Goal: Information Seeking & Learning: Check status

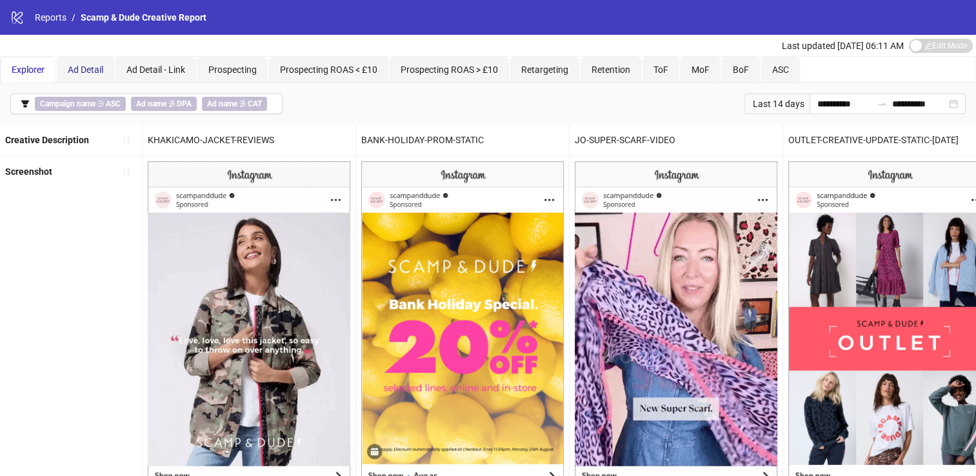
click at [90, 68] on span "Ad Detail" at bounding box center [85, 70] width 35 height 10
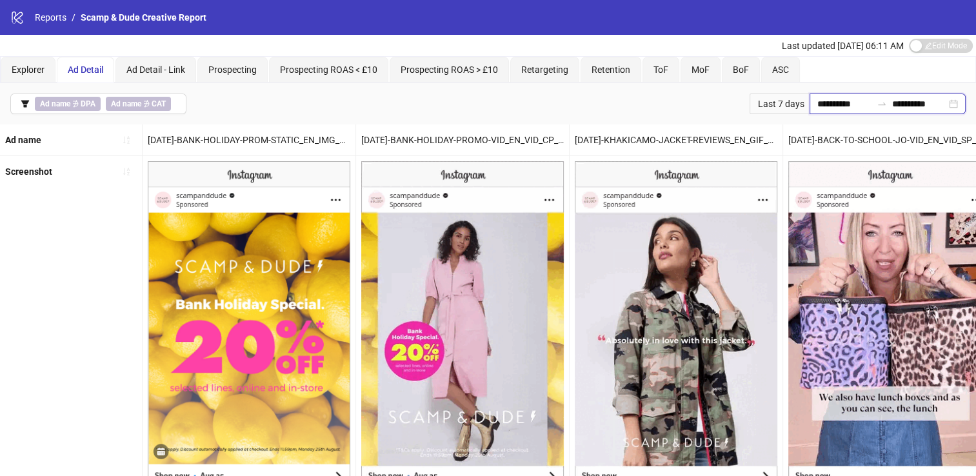
click at [817, 105] on input "**********" at bounding box center [844, 104] width 54 height 14
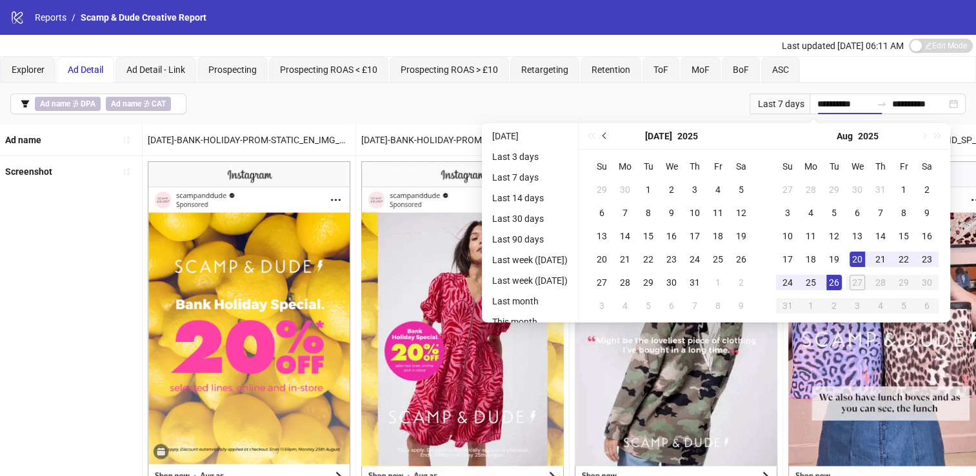
click at [609, 135] on span "Previous month (PageUp)" at bounding box center [606, 136] width 6 height 6
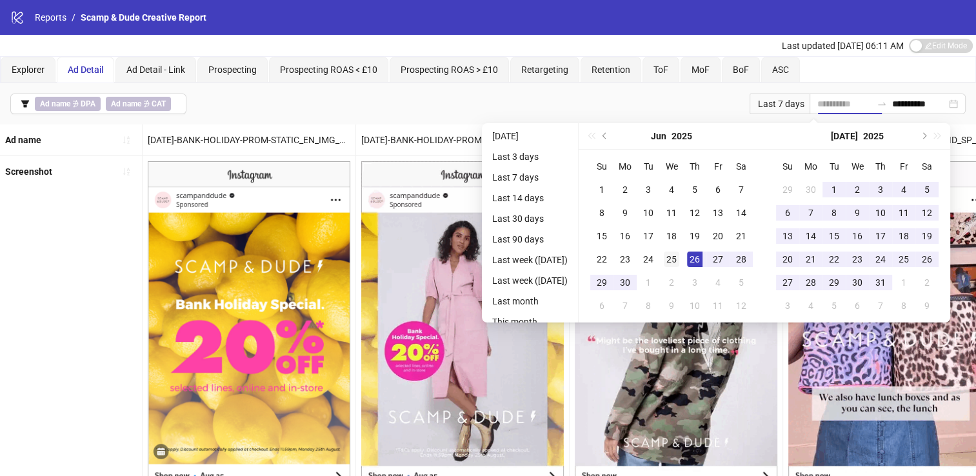
type input "**********"
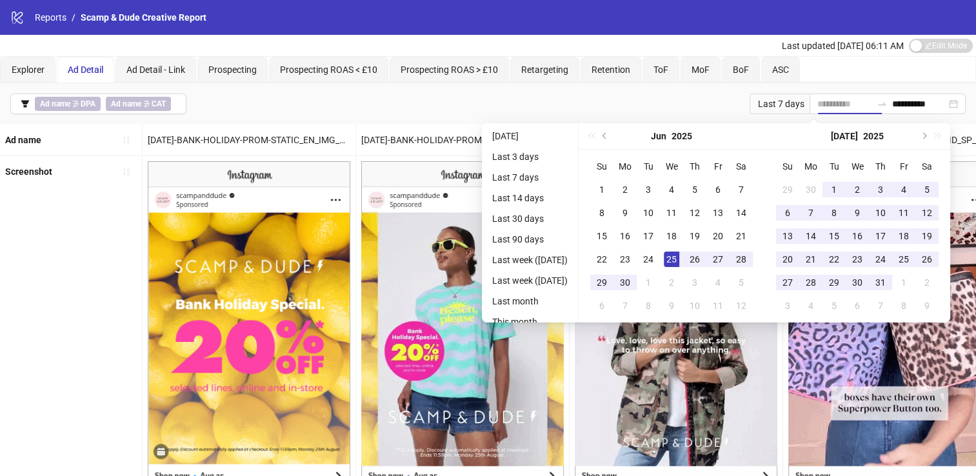
click at [679, 257] on div "25" at bounding box center [671, 259] width 15 height 15
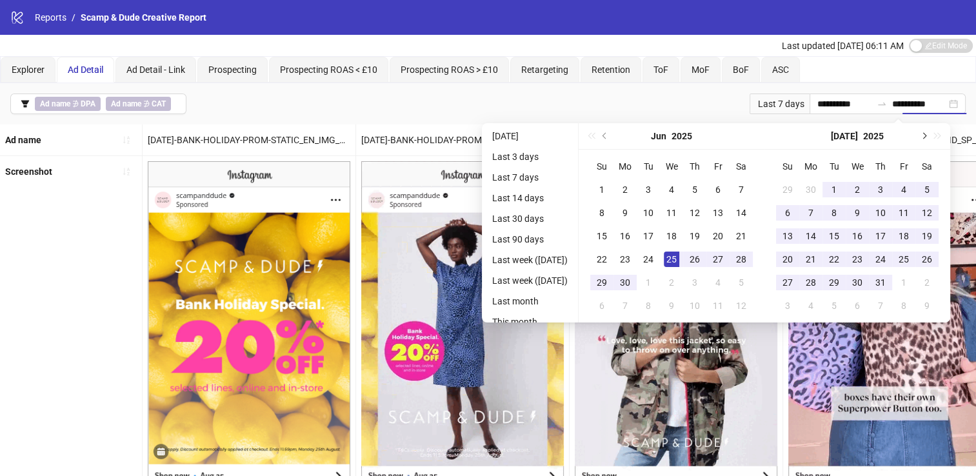
click at [930, 128] on button "Next month (PageDown)" at bounding box center [923, 136] width 14 height 26
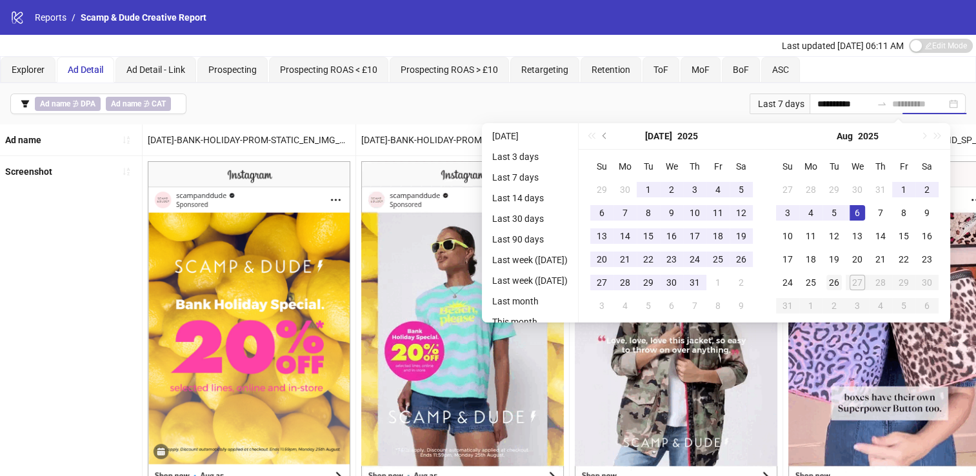
type input "**********"
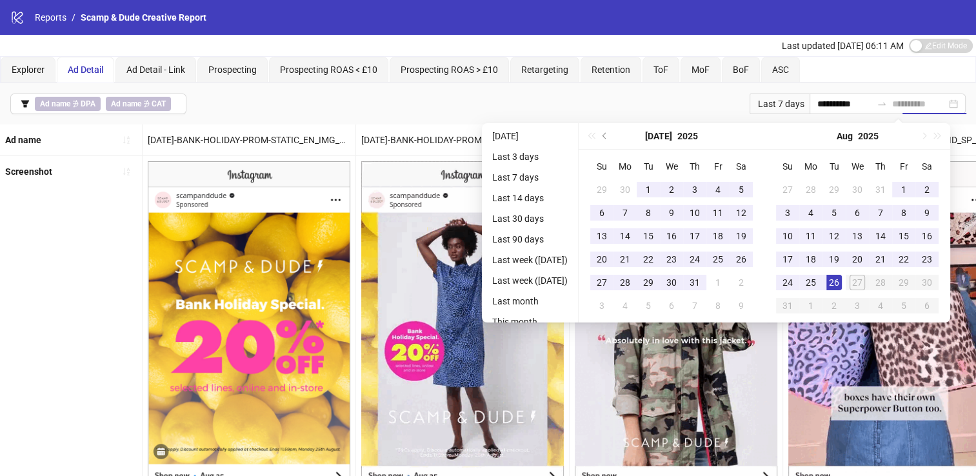
click at [842, 277] on div "26" at bounding box center [833, 282] width 15 height 15
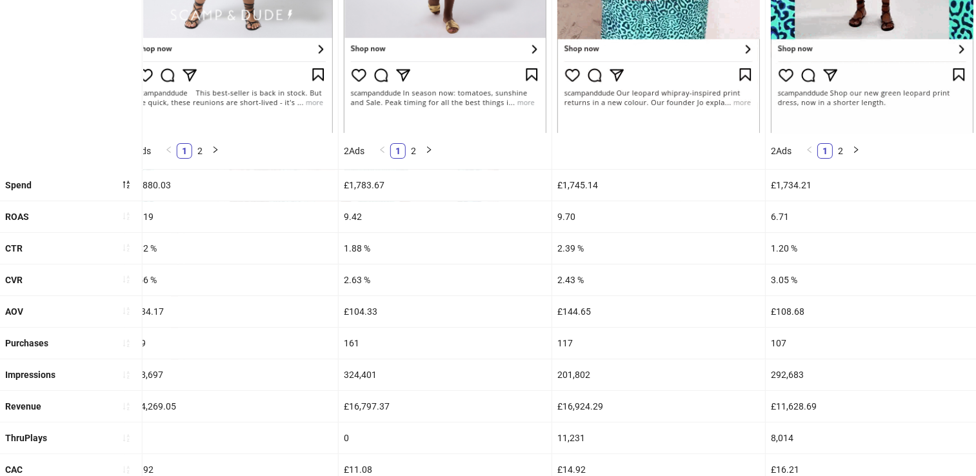
scroll to position [496, 0]
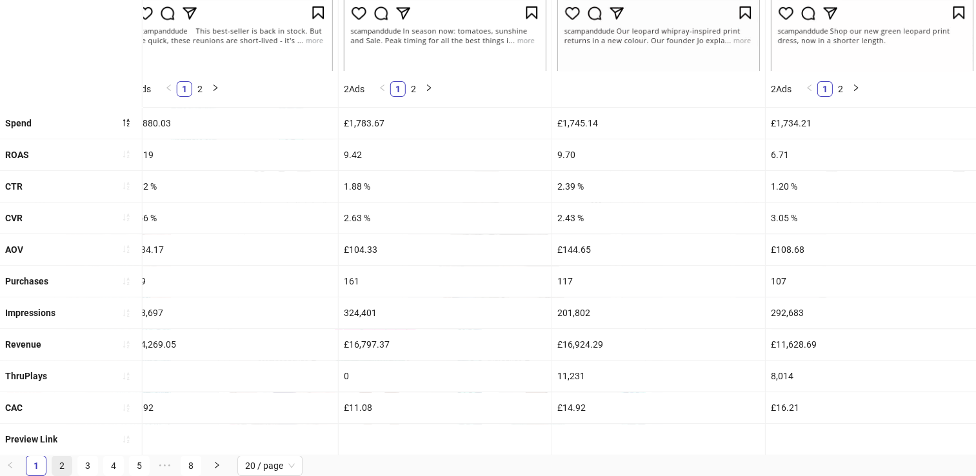
click at [59, 464] on link "2" at bounding box center [61, 465] width 19 height 19
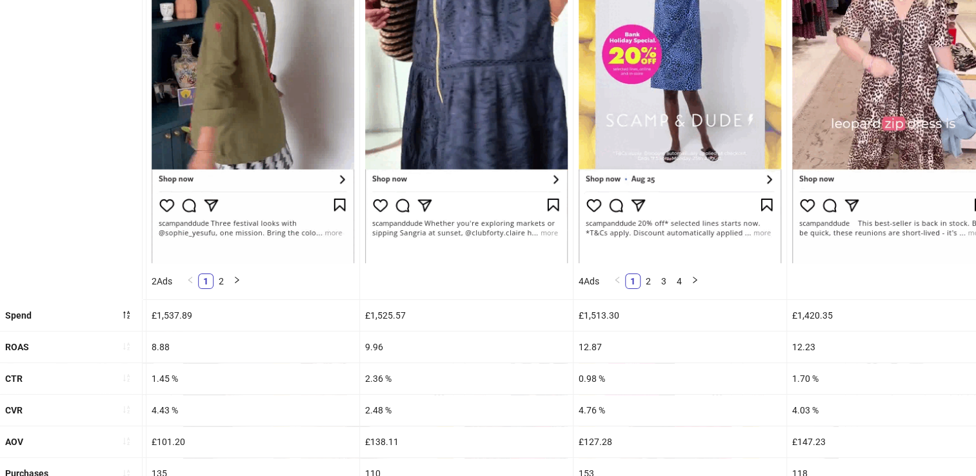
scroll to position [470, 0]
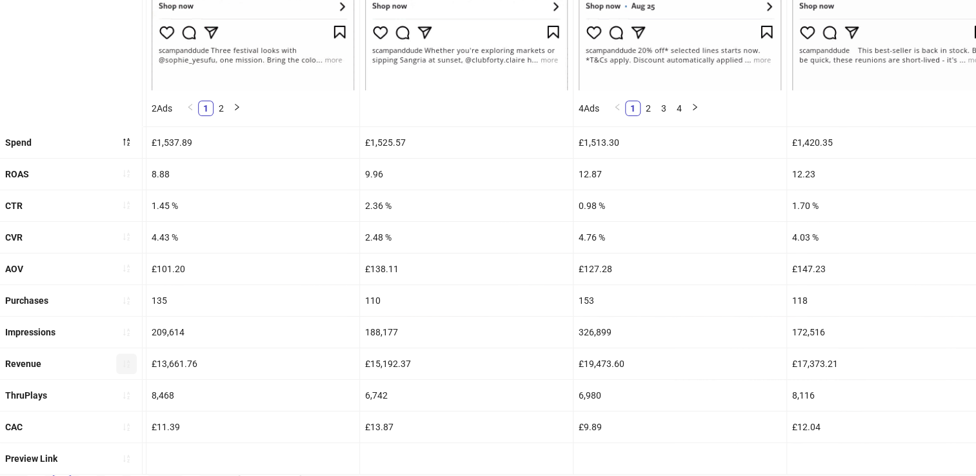
click at [117, 363] on button "button" at bounding box center [126, 364] width 21 height 21
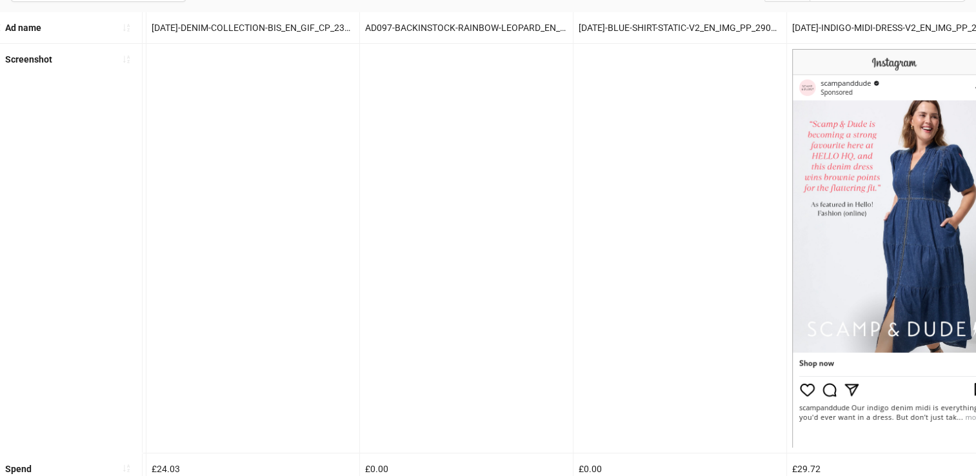
scroll to position [465, 0]
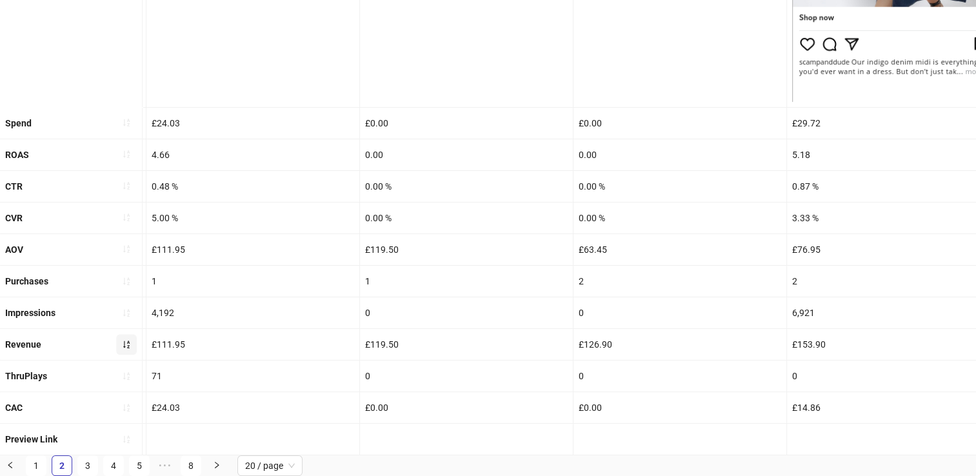
click at [126, 340] on icon "sort-ascending" at bounding box center [126, 344] width 9 height 9
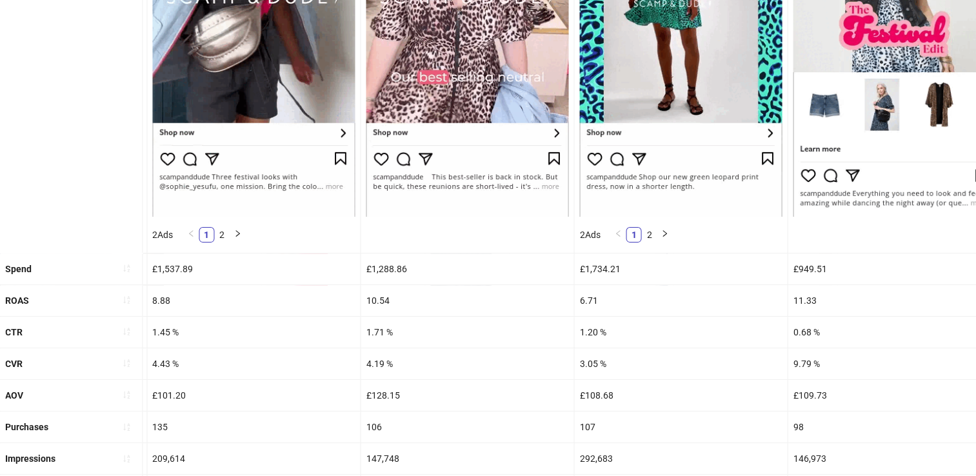
scroll to position [496, 0]
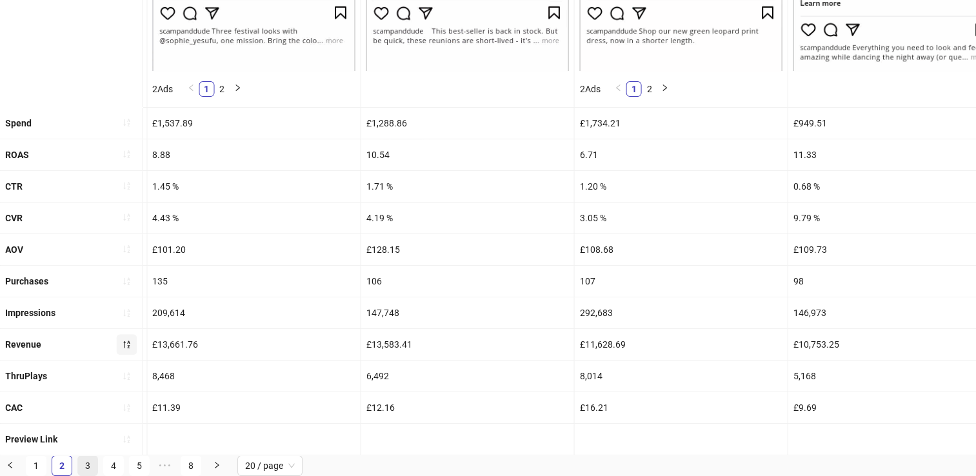
click at [88, 463] on link "3" at bounding box center [87, 465] width 19 height 19
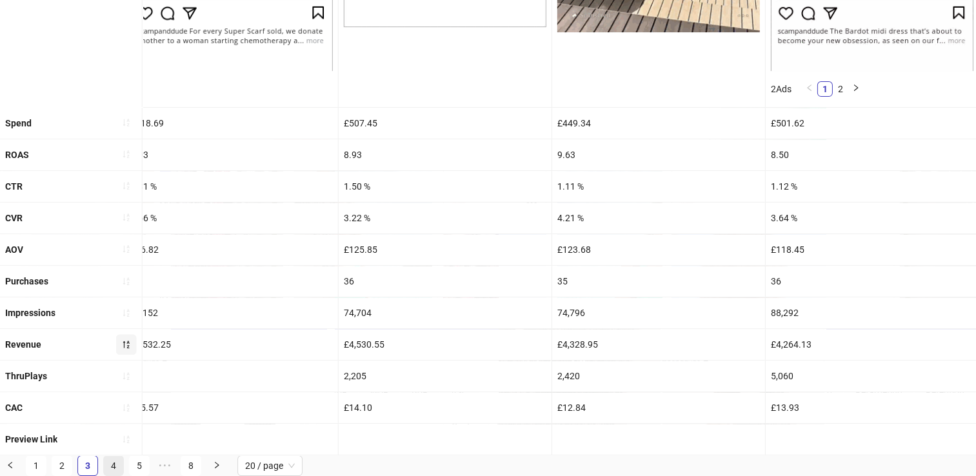
click at [115, 465] on link "4" at bounding box center [113, 465] width 19 height 19
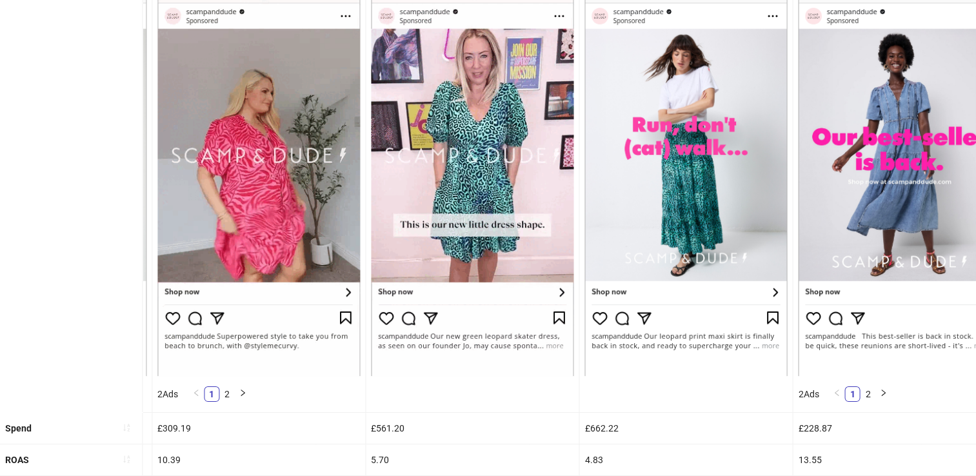
scroll to position [290, 0]
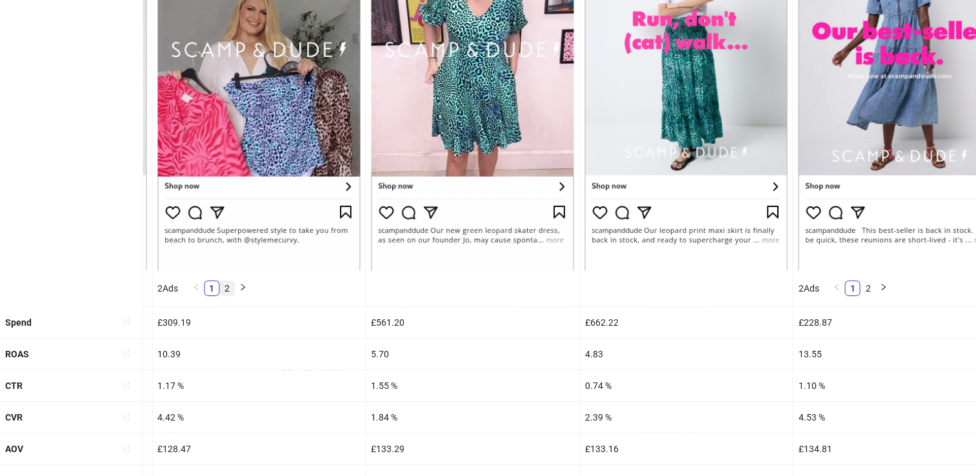
click at [228, 288] on link "2" at bounding box center [227, 288] width 14 height 14
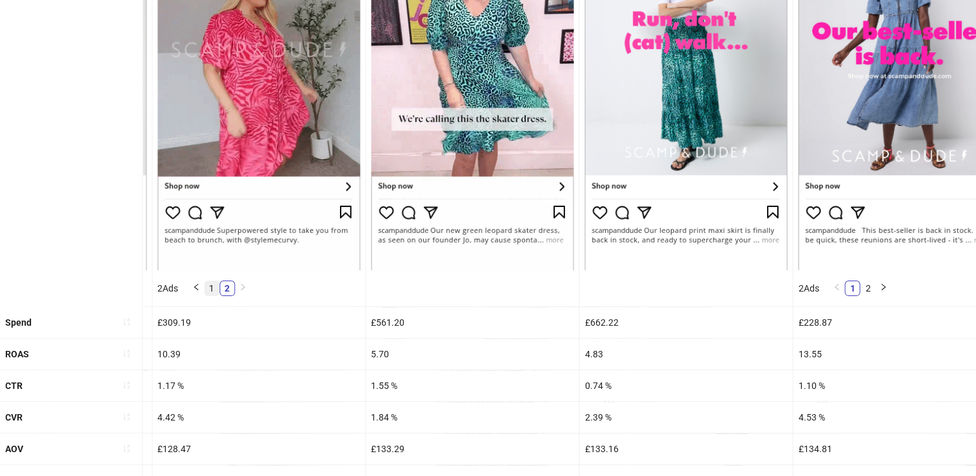
click at [210, 288] on link "1" at bounding box center [212, 288] width 14 height 14
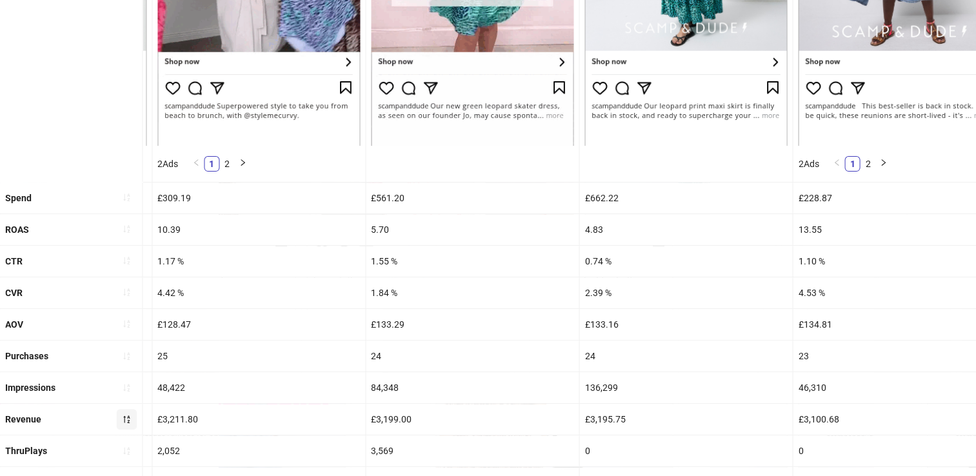
scroll to position [496, 0]
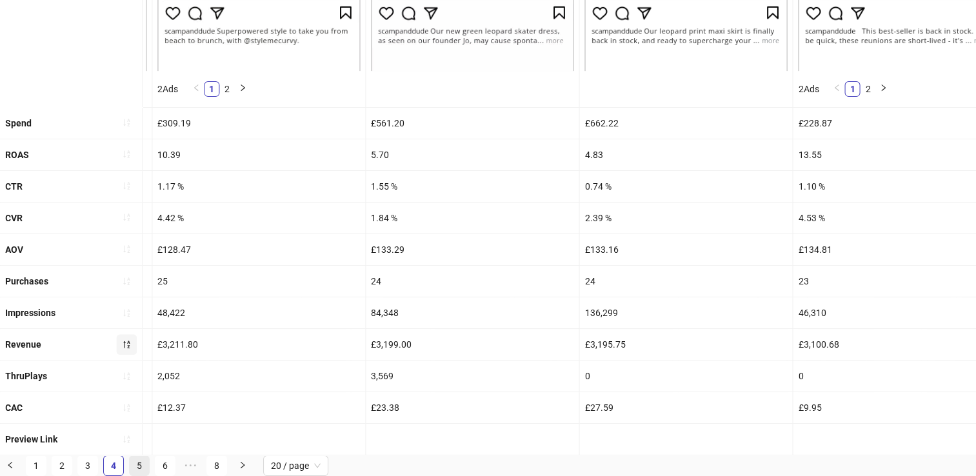
click at [132, 472] on link "5" at bounding box center [139, 465] width 19 height 19
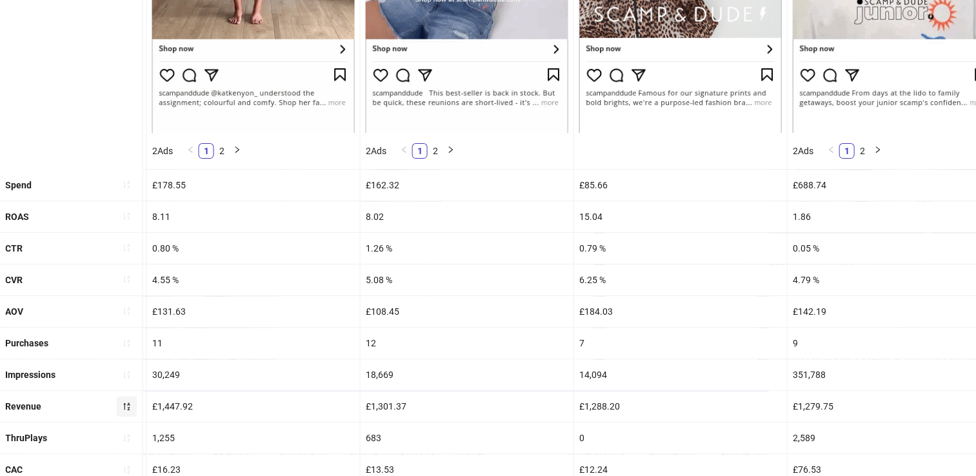
scroll to position [0, 2345]
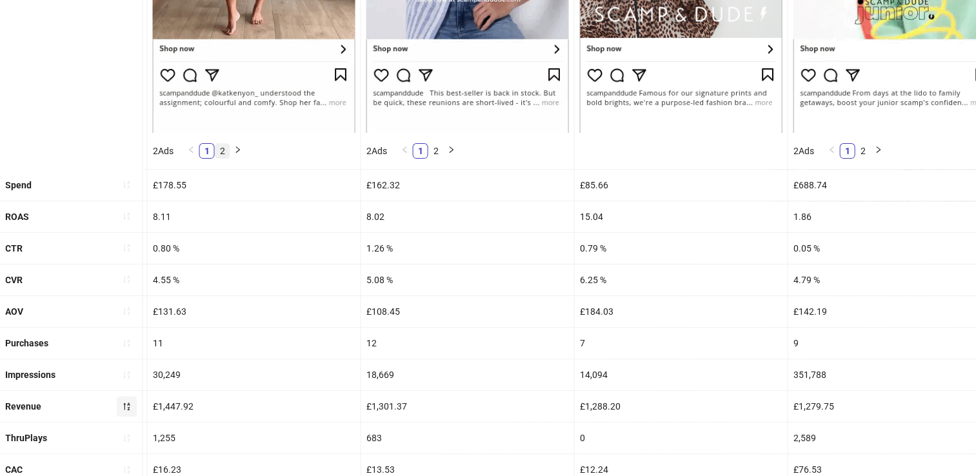
click at [219, 155] on link "2" at bounding box center [222, 151] width 14 height 14
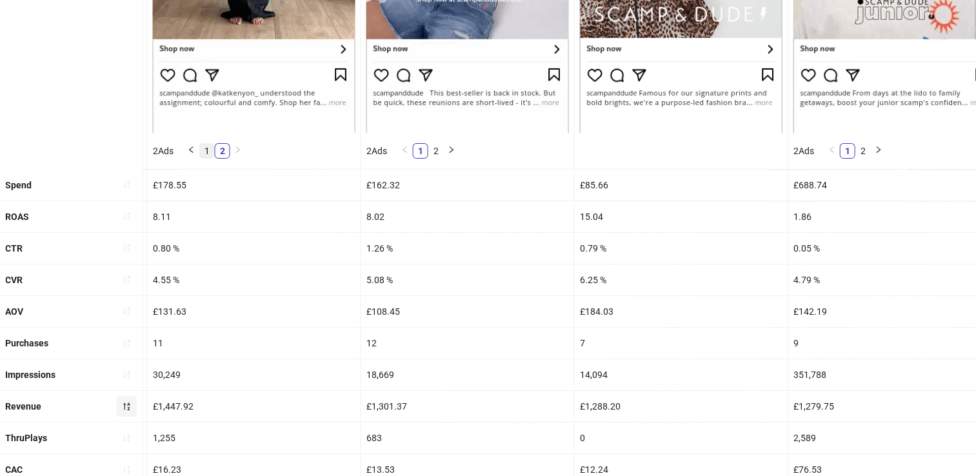
click at [207, 148] on link "1" at bounding box center [206, 151] width 14 height 14
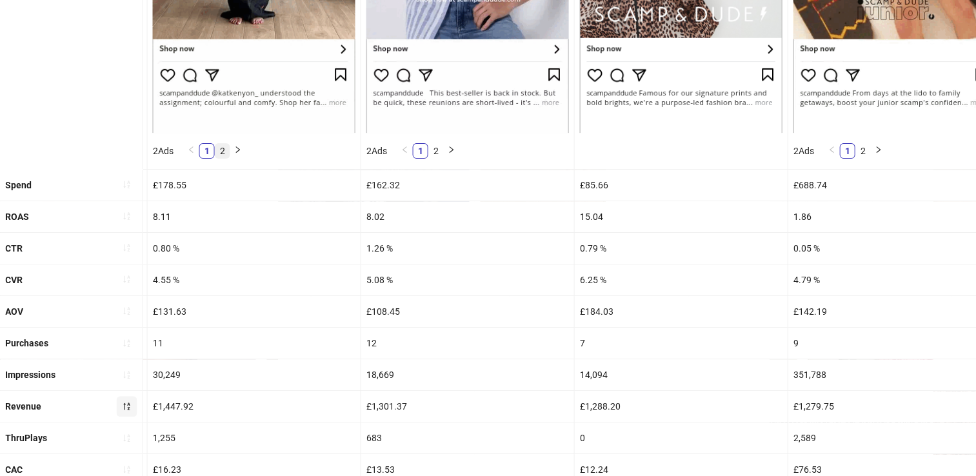
click at [222, 148] on link "2" at bounding box center [222, 151] width 14 height 14
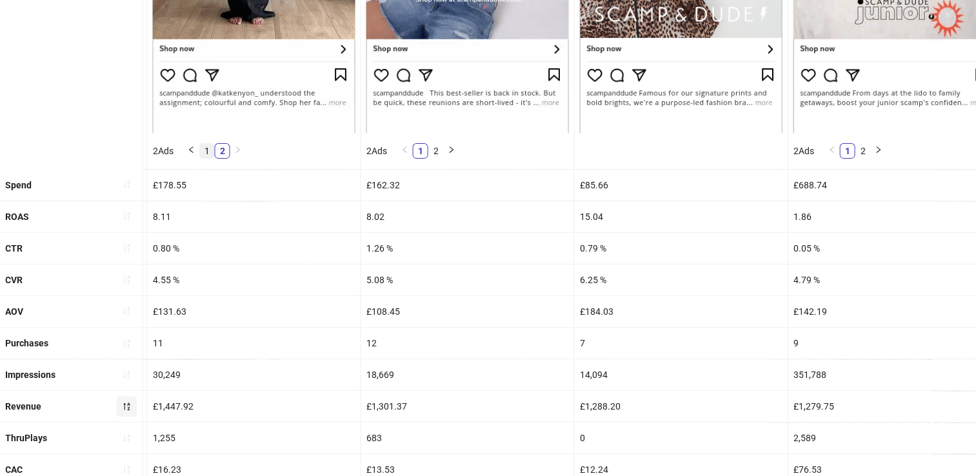
click at [209, 146] on link "1" at bounding box center [206, 151] width 14 height 14
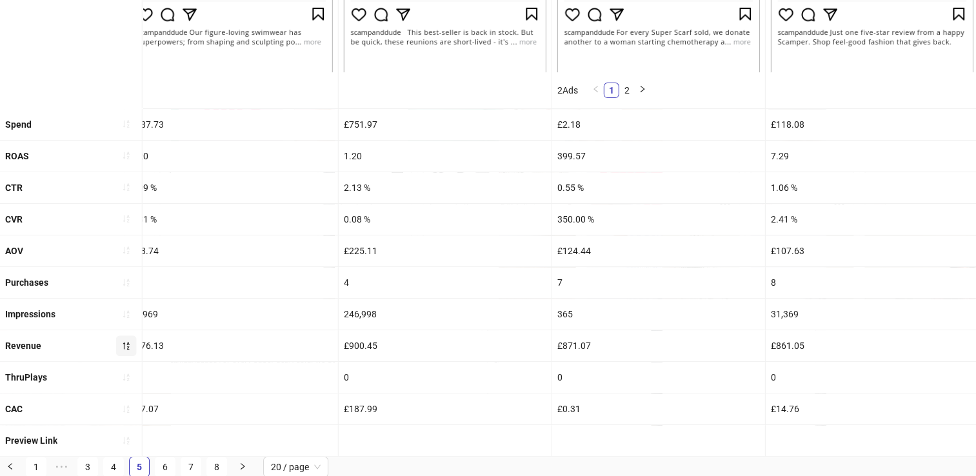
scroll to position [496, 0]
click at [159, 461] on link "6" at bounding box center [164, 465] width 19 height 19
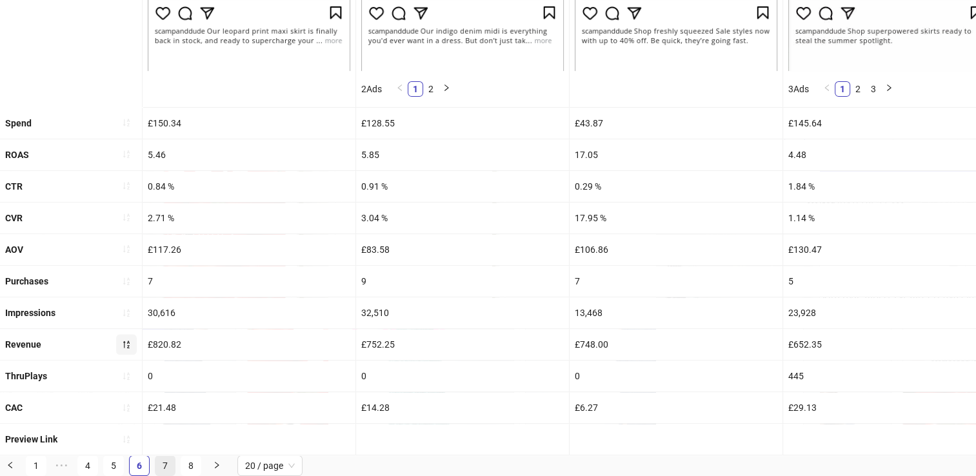
click at [162, 466] on link "7" at bounding box center [164, 465] width 19 height 19
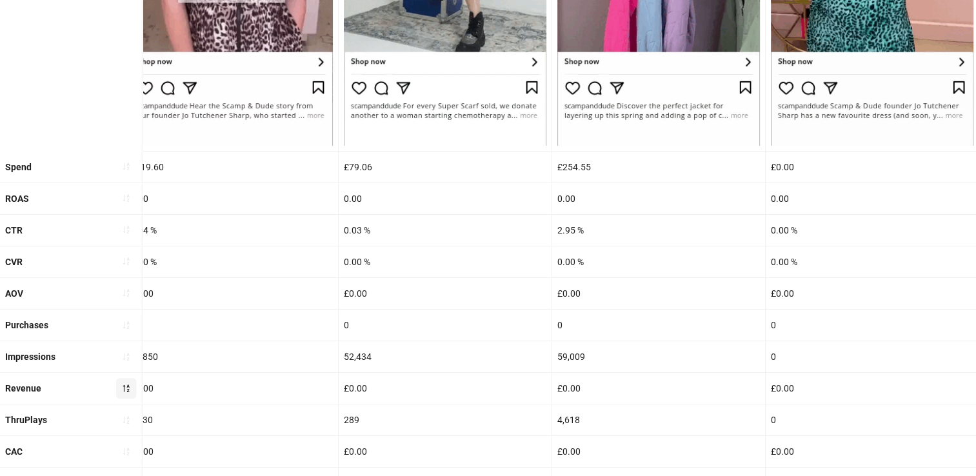
scroll to position [465, 0]
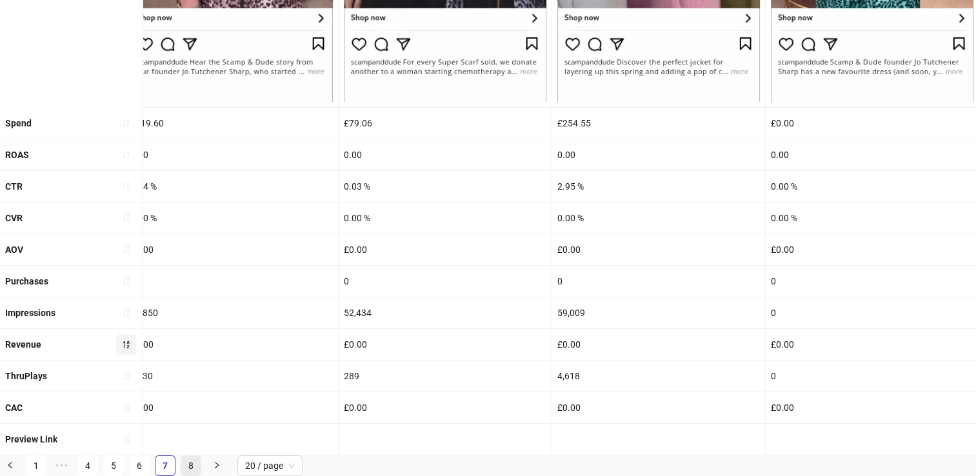
click at [188, 466] on link "8" at bounding box center [190, 465] width 19 height 19
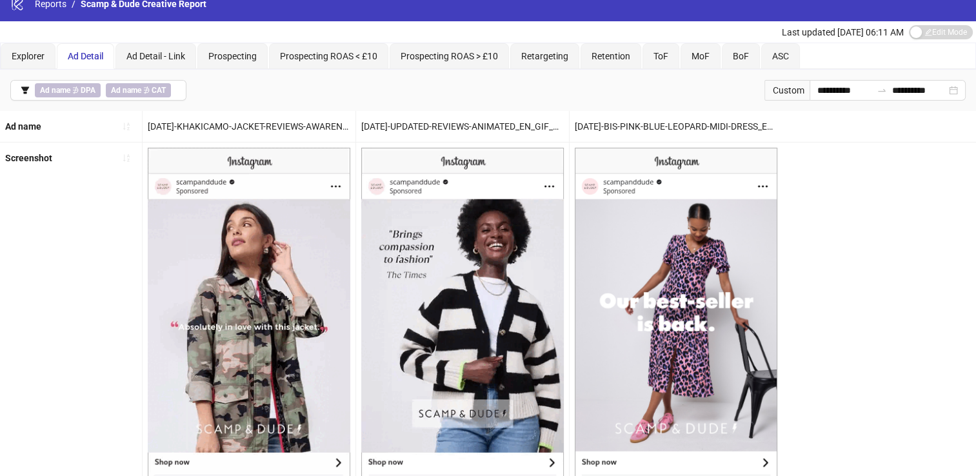
scroll to position [0, 0]
